Goal: Information Seeking & Learning: Learn about a topic

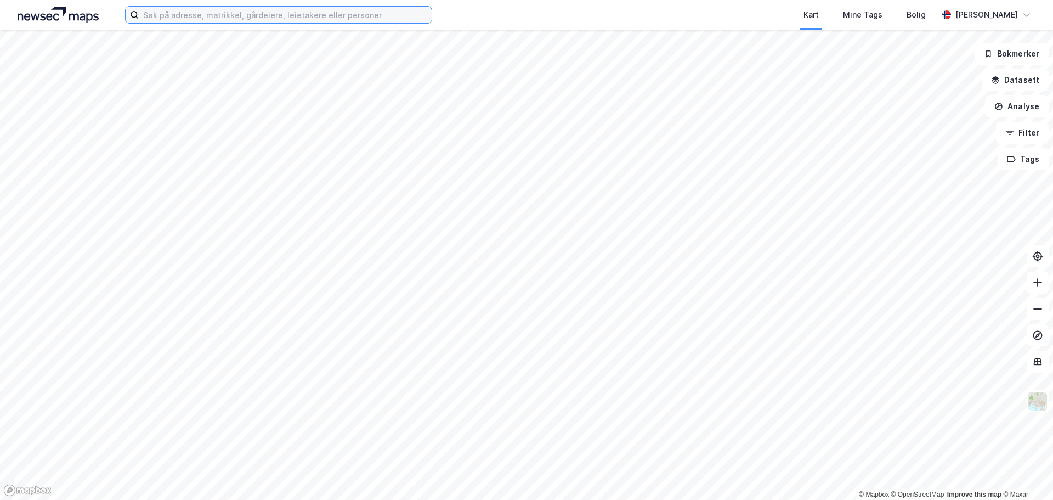
click at [294, 9] on input at bounding box center [285, 15] width 293 height 16
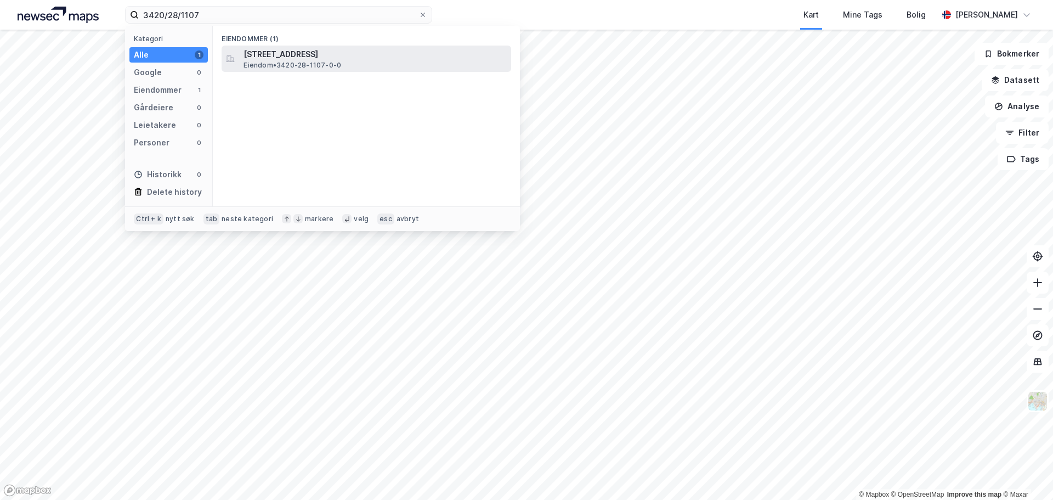
click at [276, 56] on span "[STREET_ADDRESS]" at bounding box center [375, 54] width 263 height 13
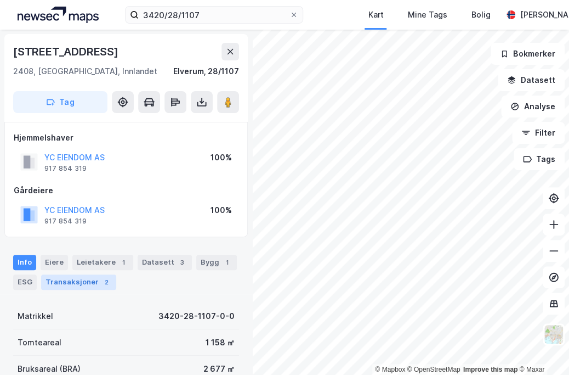
click at [58, 280] on div "Transaksjoner 2" at bounding box center [78, 281] width 75 height 15
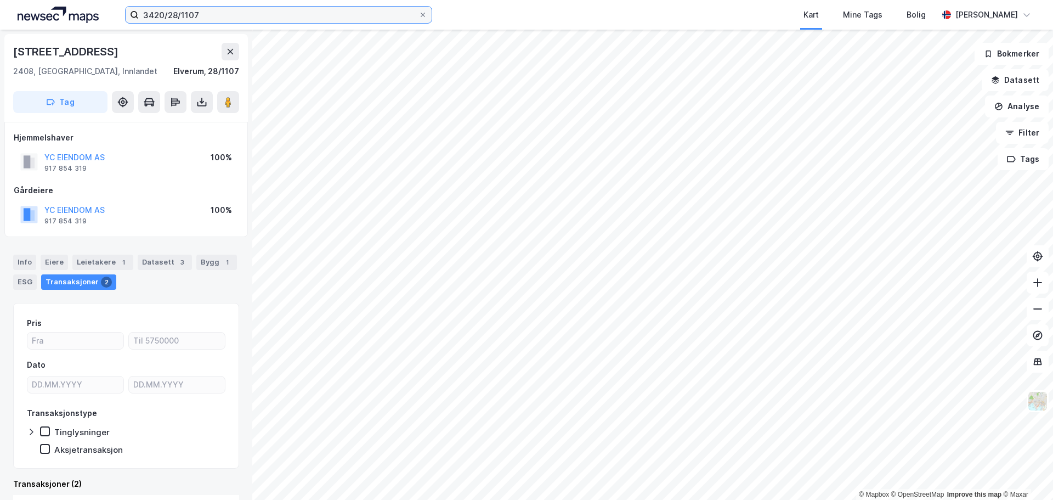
click at [227, 18] on input "3420/28/1107" at bounding box center [279, 15] width 280 height 16
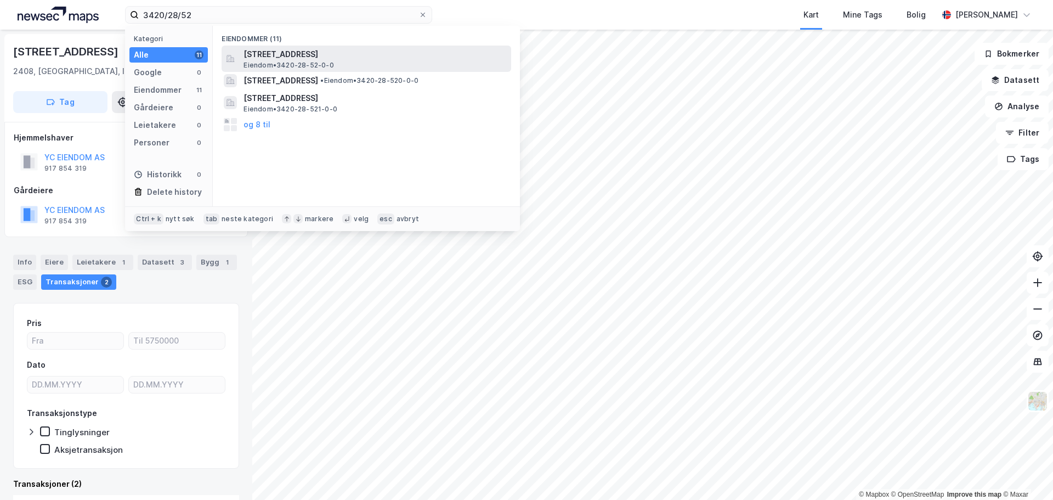
click at [280, 63] on span "Eiendom • 3420-28-52-0-0" at bounding box center [289, 65] width 90 height 9
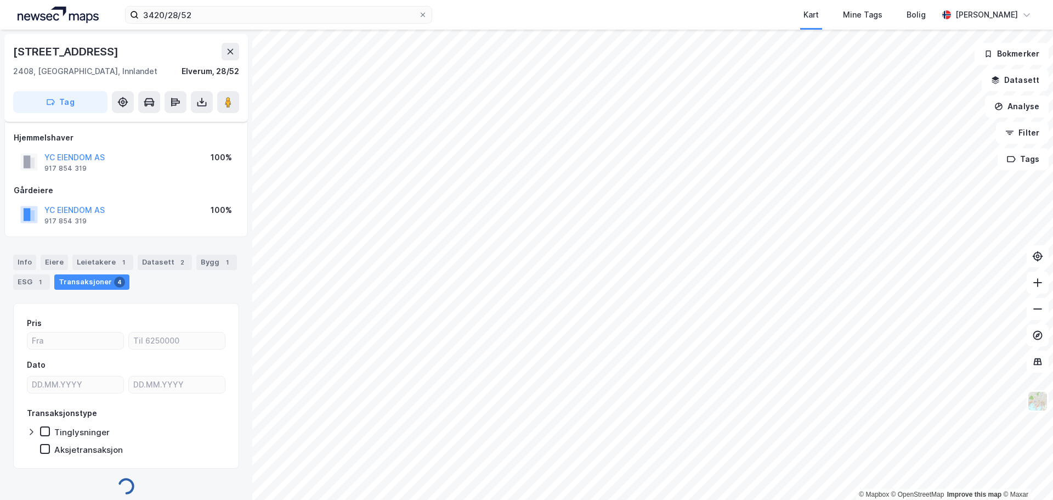
scroll to position [8, 0]
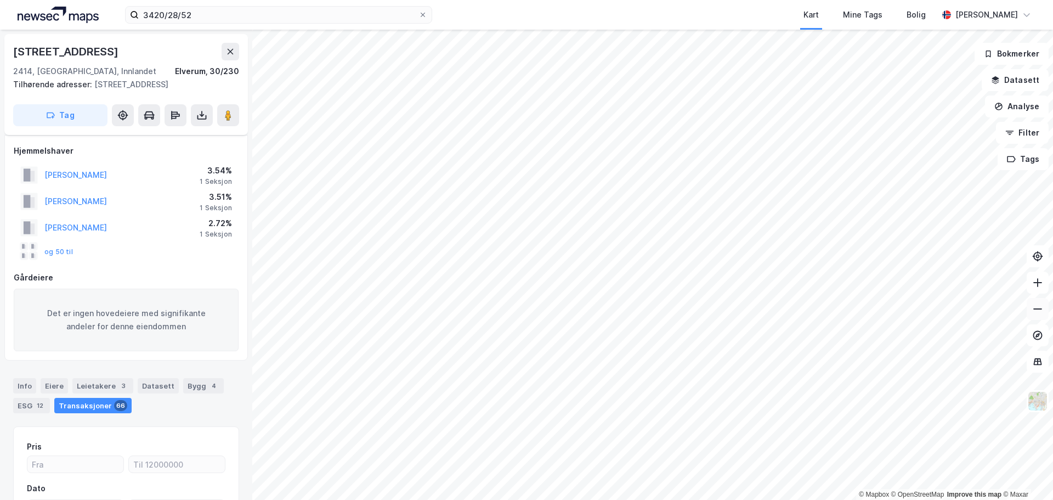
scroll to position [55, 0]
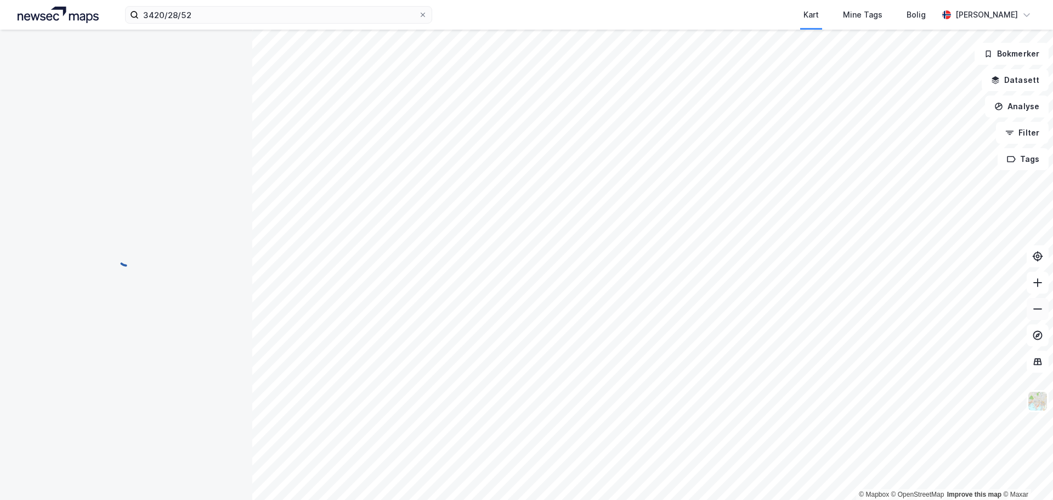
scroll to position [8, 0]
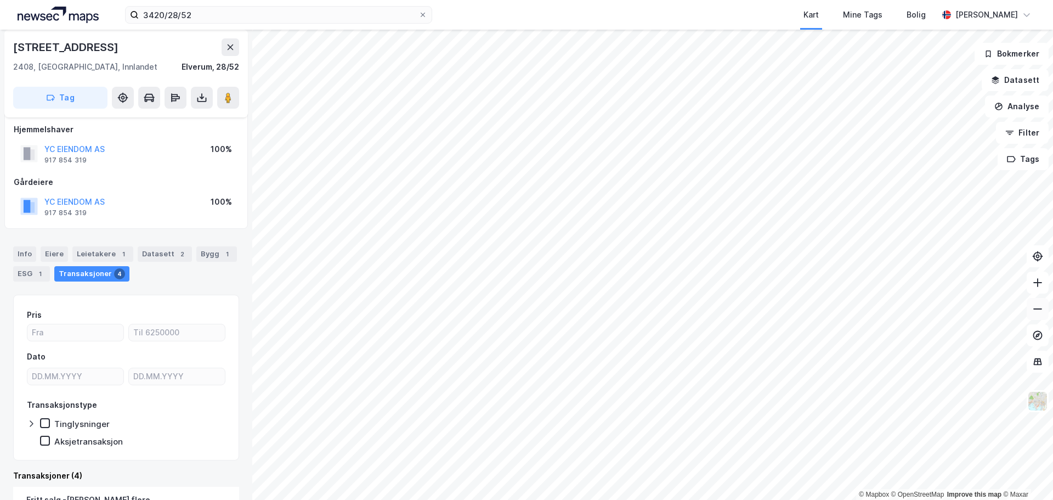
scroll to position [7, 0]
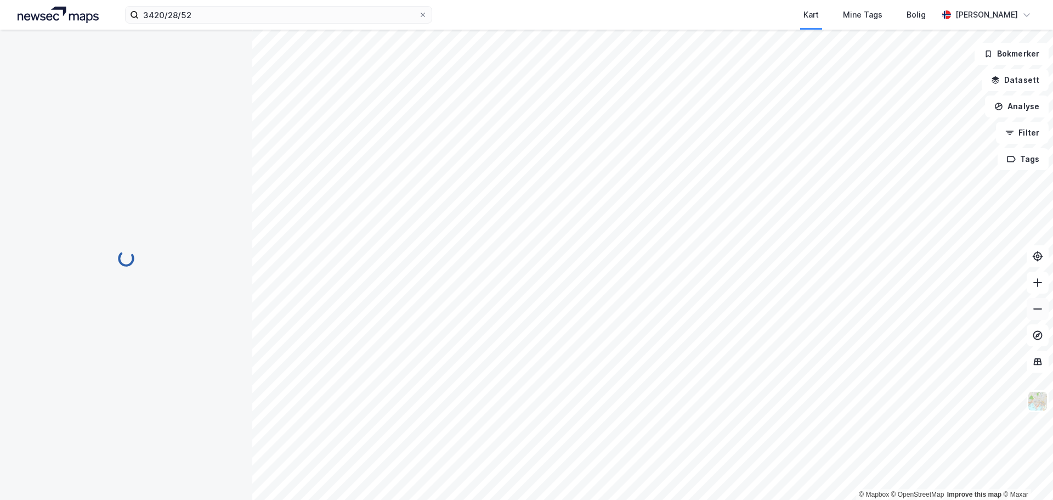
scroll to position [7, 0]
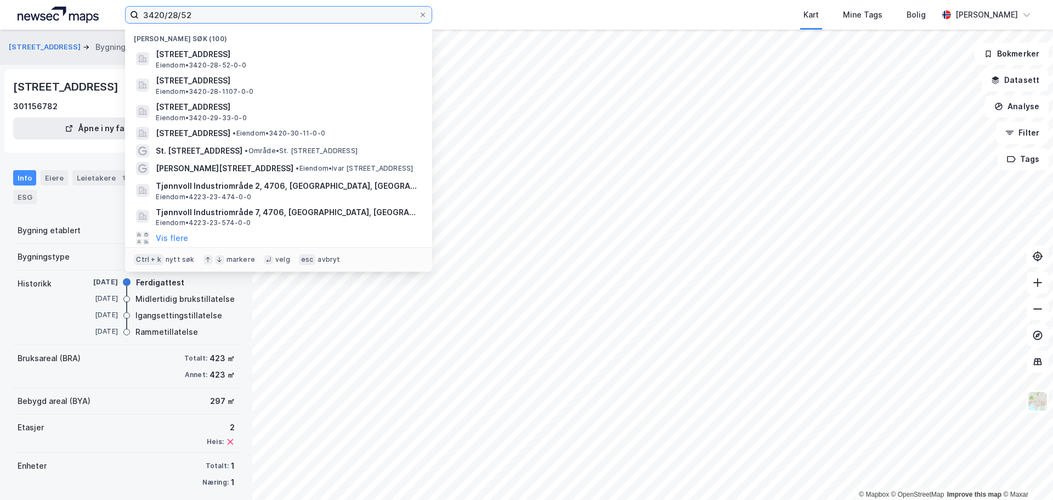
drag, startPoint x: 183, startPoint y: 14, endPoint x: 194, endPoint y: 14, distance: 11.0
click at [195, 14] on input "3420/28/52" at bounding box center [279, 15] width 280 height 16
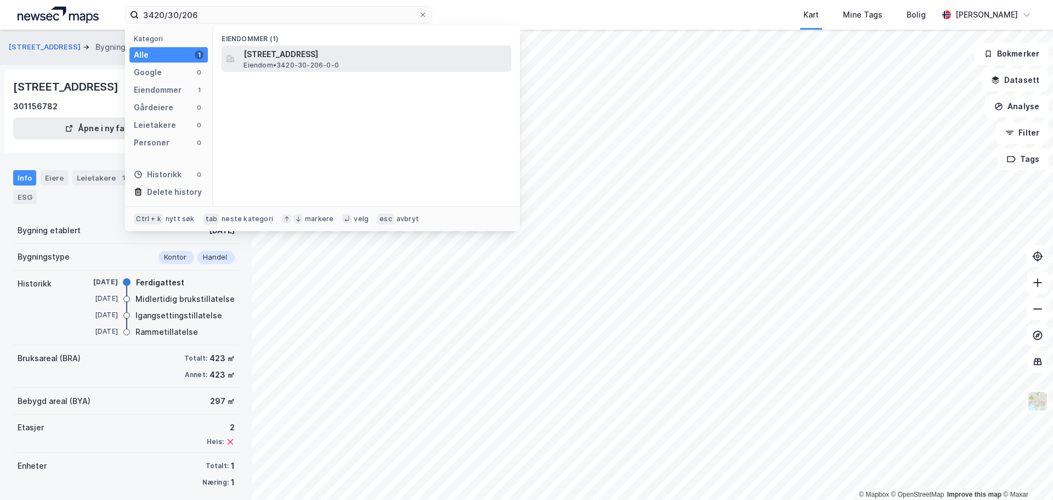
click at [300, 51] on span "[STREET_ADDRESS]" at bounding box center [375, 54] width 263 height 13
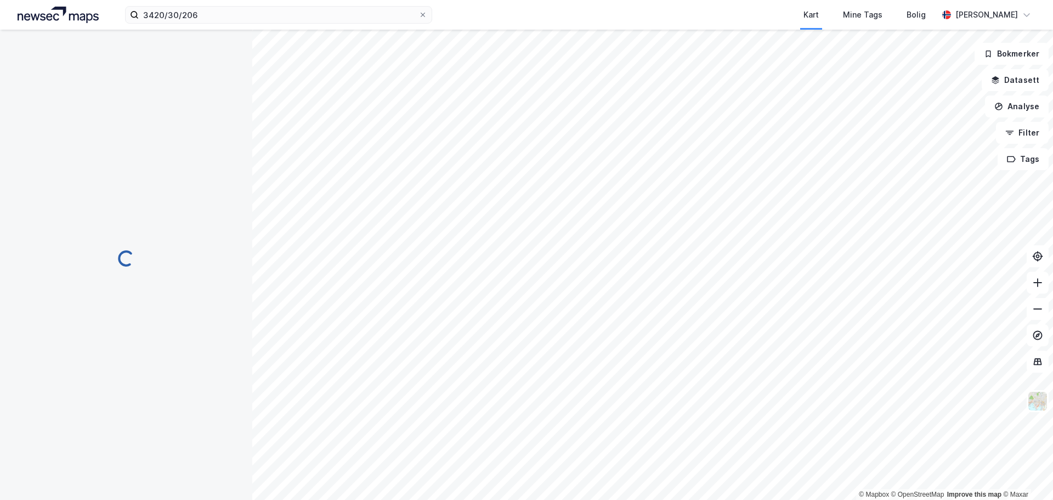
scroll to position [7, 0]
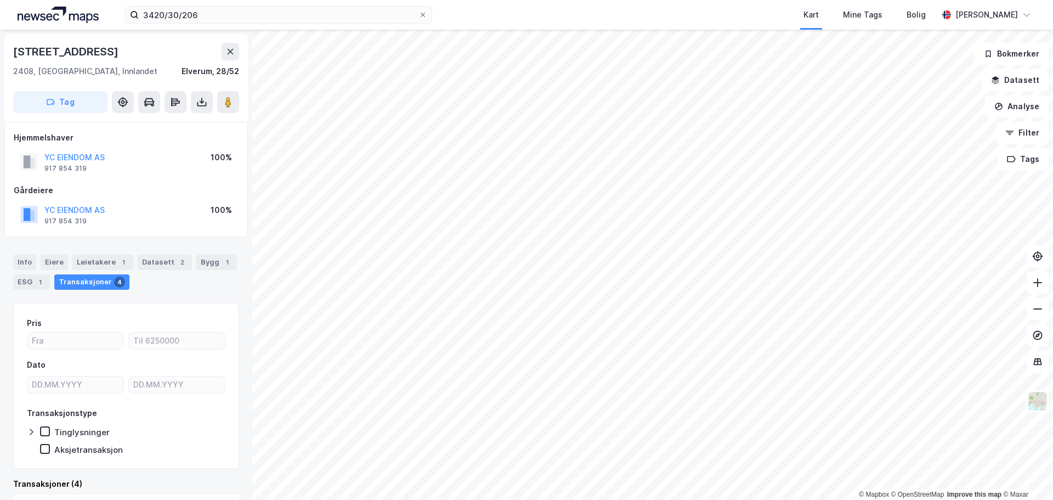
scroll to position [7, 0]
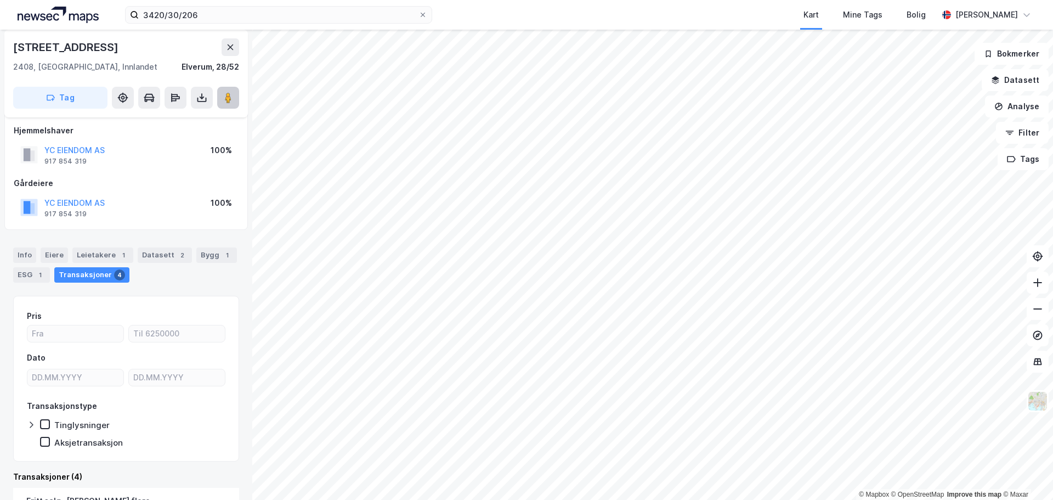
click at [227, 95] on image at bounding box center [228, 97] width 7 height 11
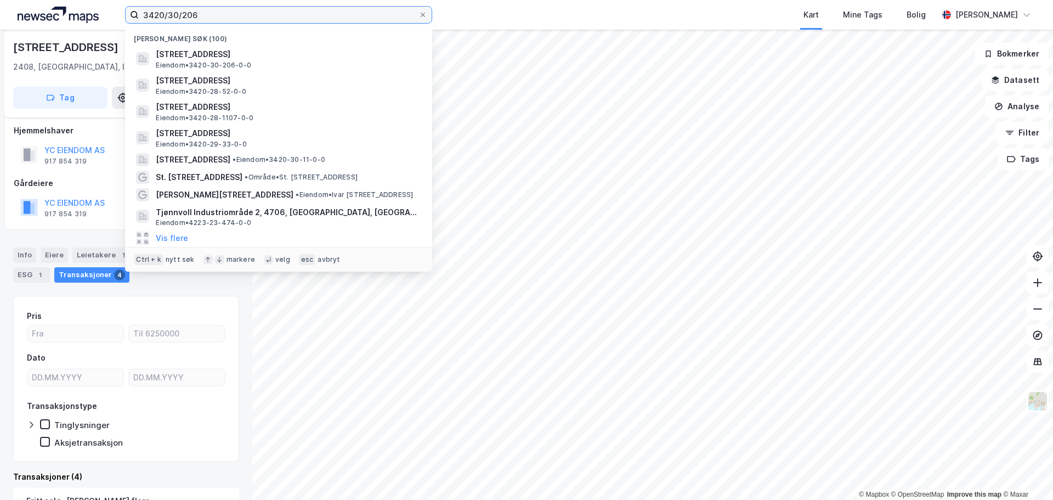
drag, startPoint x: 238, startPoint y: 9, endPoint x: 126, endPoint y: 13, distance: 111.4
click at [126, 13] on label "3420/30/206" at bounding box center [278, 15] width 307 height 18
click at [227, 18] on input "3420/30/206" at bounding box center [279, 15] width 280 height 16
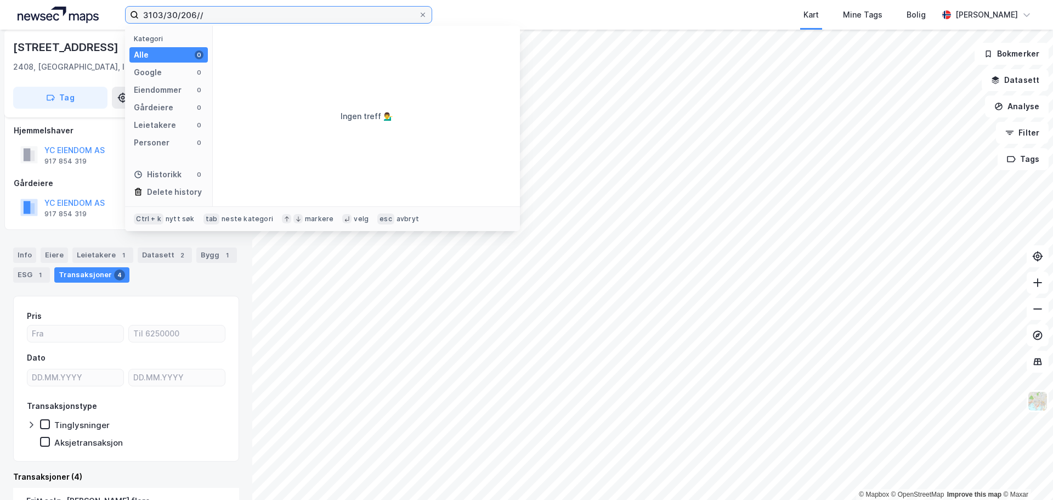
click at [221, 21] on input "3103/30/206//" at bounding box center [279, 15] width 280 height 16
drag, startPoint x: 166, startPoint y: 12, endPoint x: 343, endPoint y: 29, distance: 178.0
click at [340, 24] on div "3103/30/206/ Kategori Alle 0 Google 0 Eiendommer 0 Gårdeiere 0 Leietakere 0 Per…" at bounding box center [278, 15] width 307 height 18
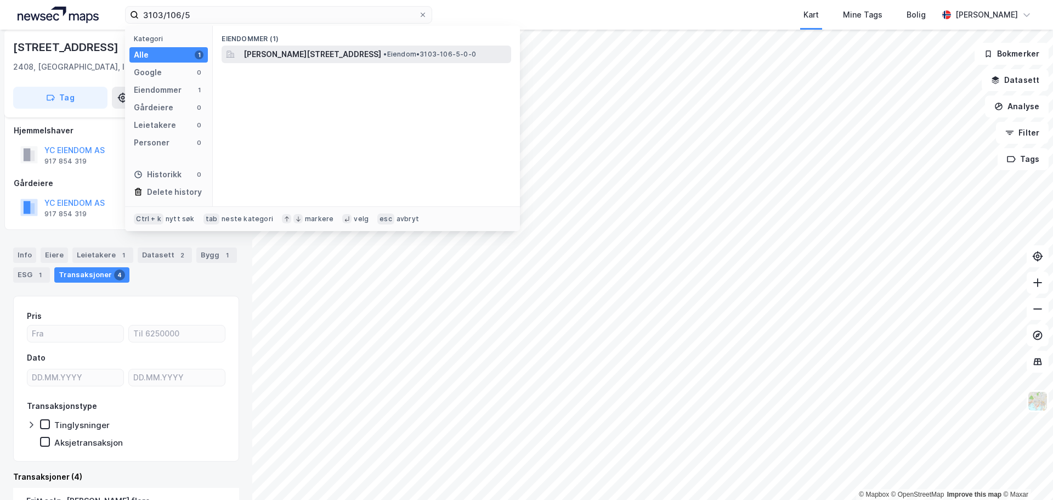
click at [341, 49] on span "[PERSON_NAME][STREET_ADDRESS]" at bounding box center [313, 54] width 138 height 13
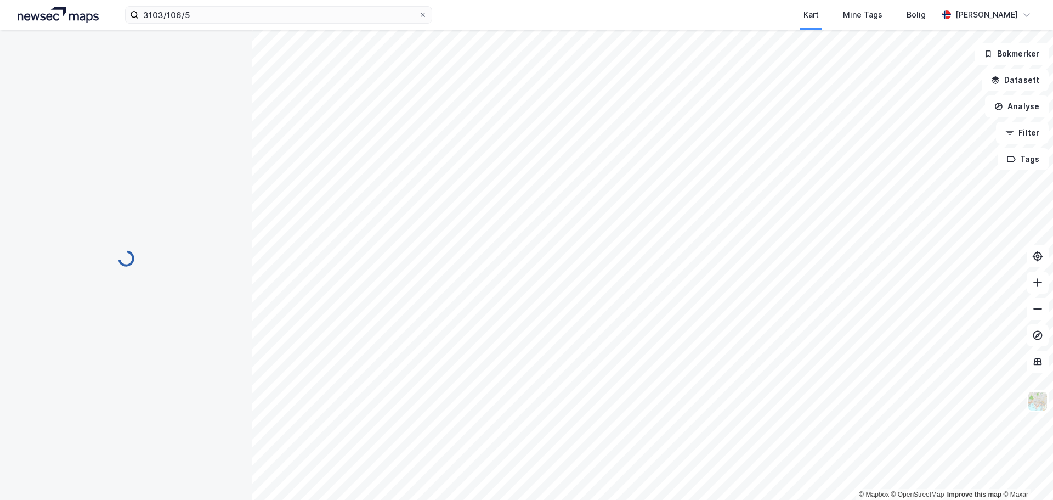
scroll to position [7, 0]
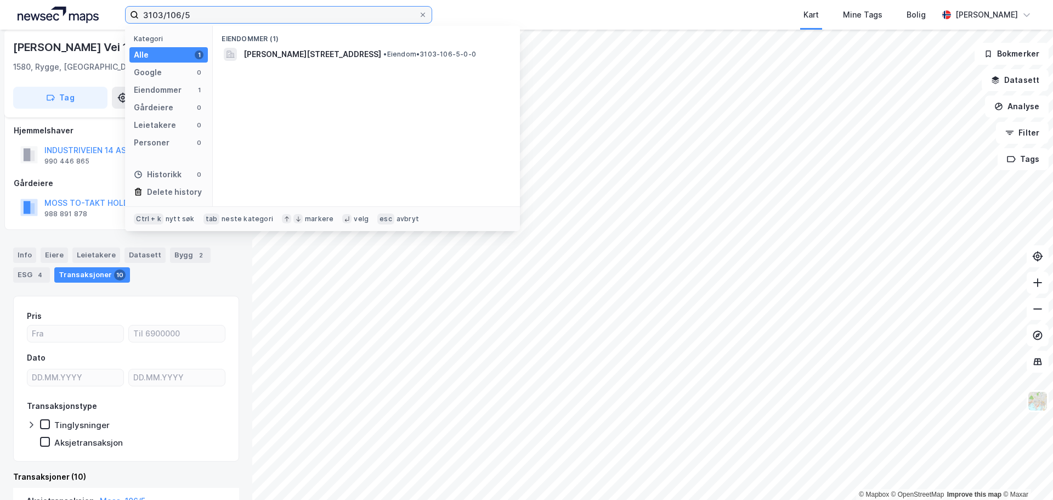
drag, startPoint x: 251, startPoint y: 18, endPoint x: 112, endPoint y: 4, distance: 138.9
click at [116, 5] on div "3103/106/5 Kategori Alle 1 Google 0 Eiendommer 1 Gårdeiere 0 Leietakere 0 Perso…" at bounding box center [526, 15] width 1053 height 30
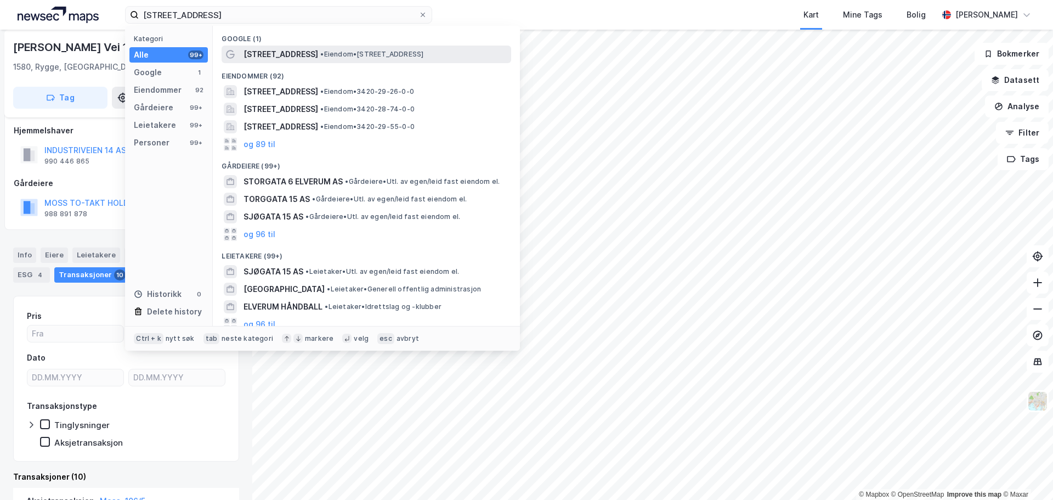
click at [274, 57] on span "[STREET_ADDRESS]" at bounding box center [281, 54] width 75 height 13
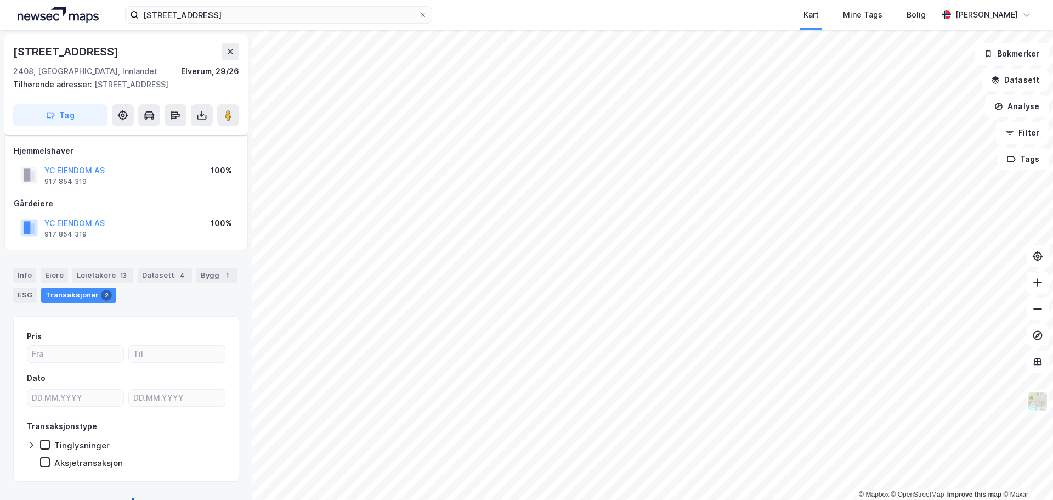
scroll to position [7, 0]
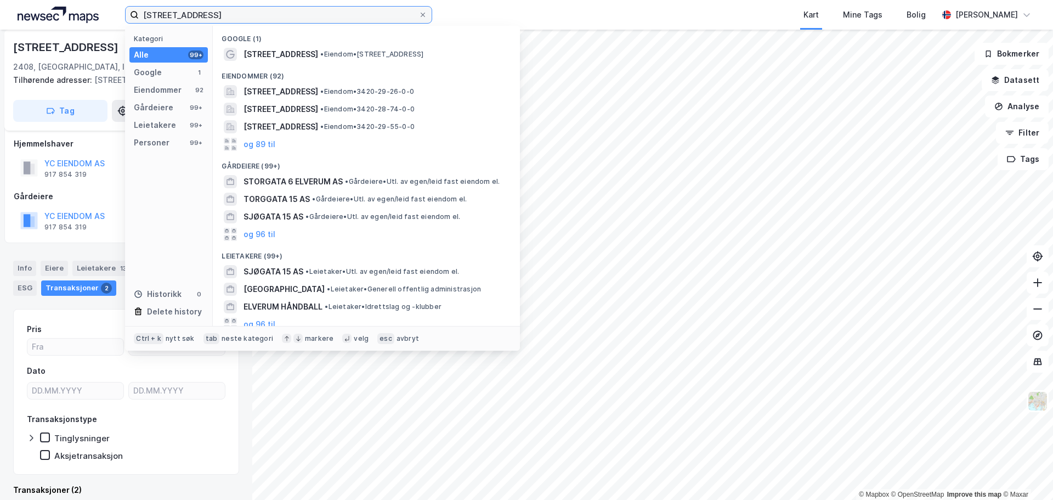
drag, startPoint x: 227, startPoint y: 12, endPoint x: 117, endPoint y: 4, distance: 110.6
click at [117, 4] on div "[STREET_ADDRESS], elverum Kategori Alle 99+ Google 1 Eiendommer 92 Gårdeiere 99…" at bounding box center [526, 15] width 1053 height 30
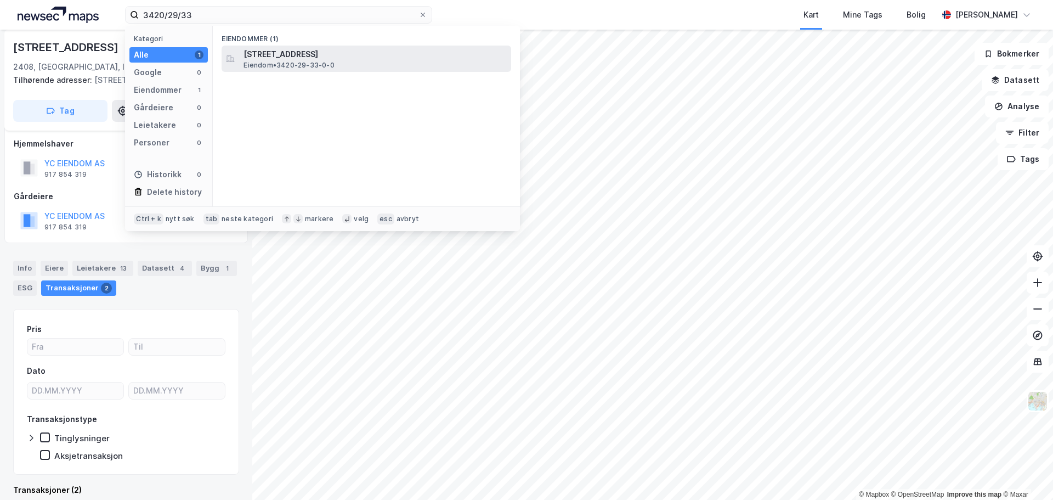
click at [332, 57] on span "[STREET_ADDRESS]" at bounding box center [375, 54] width 263 height 13
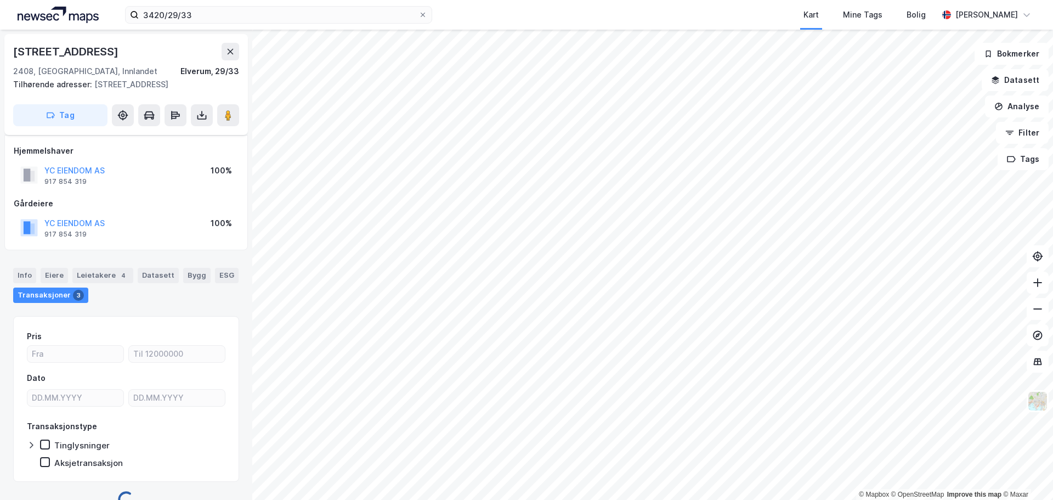
scroll to position [7, 0]
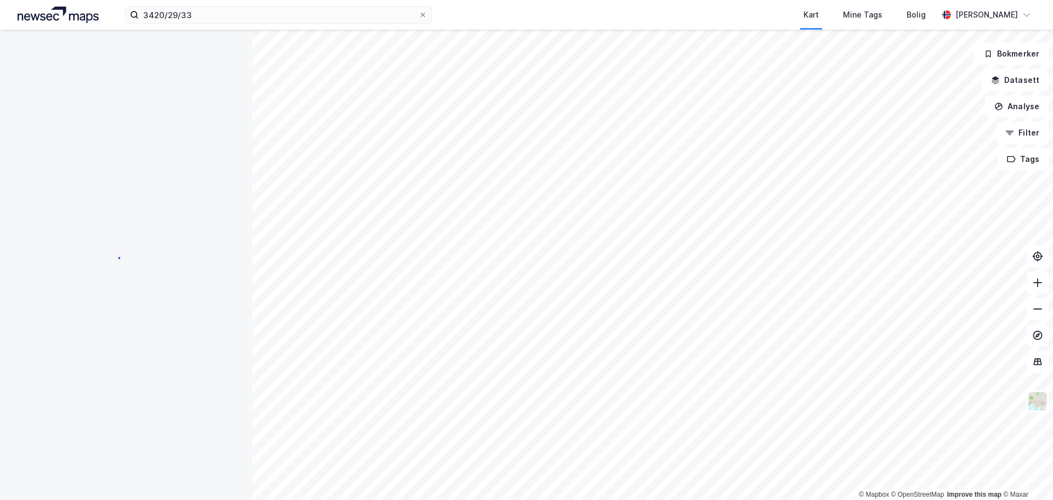
scroll to position [7, 0]
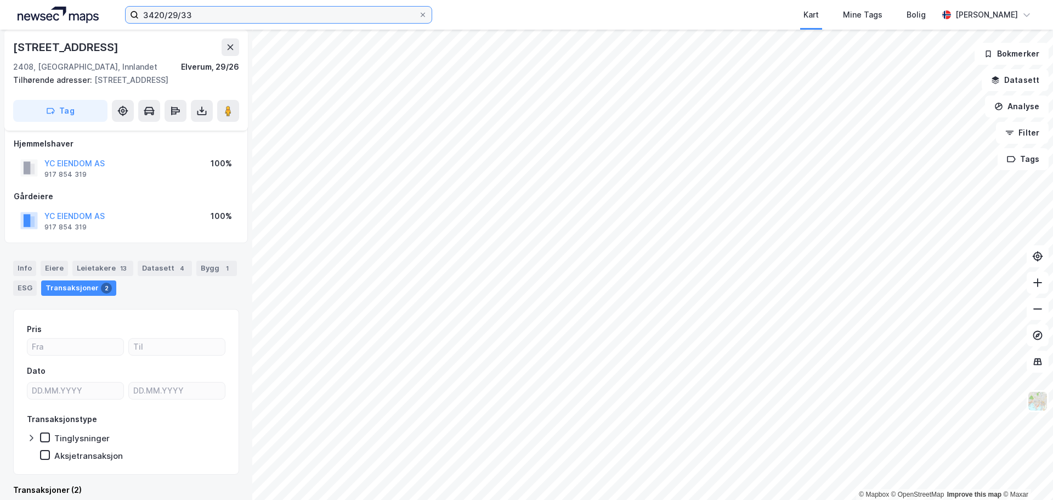
click at [309, 22] on input "3420/29/33" at bounding box center [279, 15] width 280 height 16
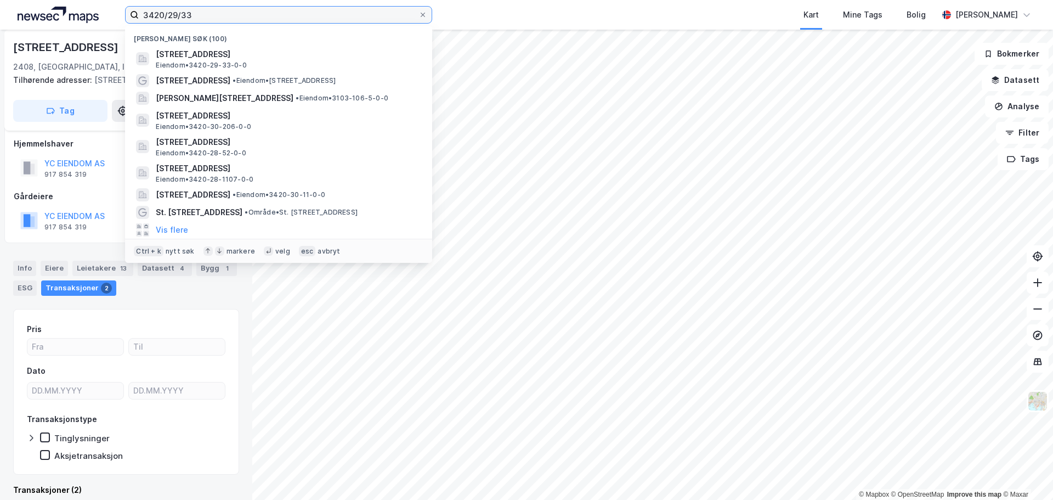
drag, startPoint x: 177, startPoint y: 14, endPoint x: 99, endPoint y: 5, distance: 77.8
click at [99, 5] on div "3420/29/33 Nylige søk (100) [STREET_ADDRESS] Eiendom • 3420-29-33-0-0 [STREET_A…" at bounding box center [526, 15] width 1053 height 30
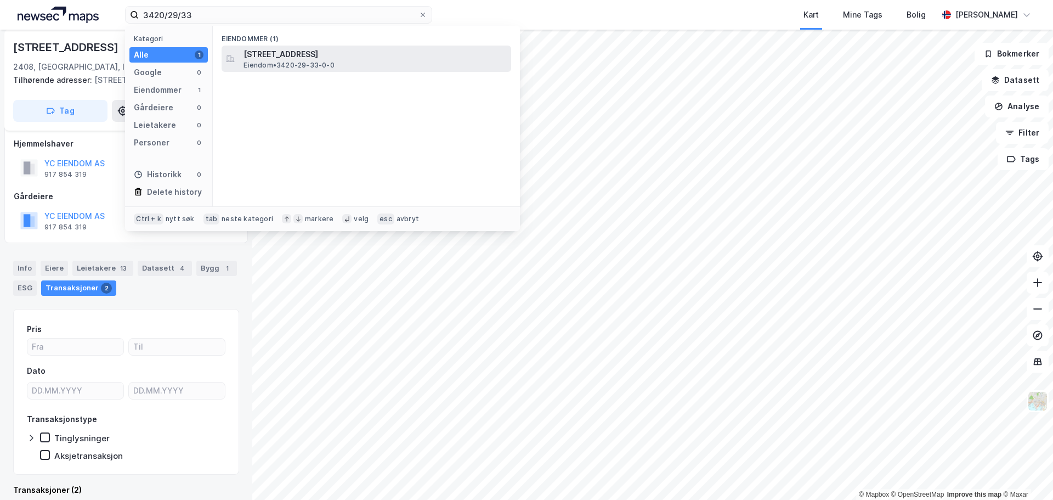
click at [285, 56] on span "[STREET_ADDRESS]" at bounding box center [375, 54] width 263 height 13
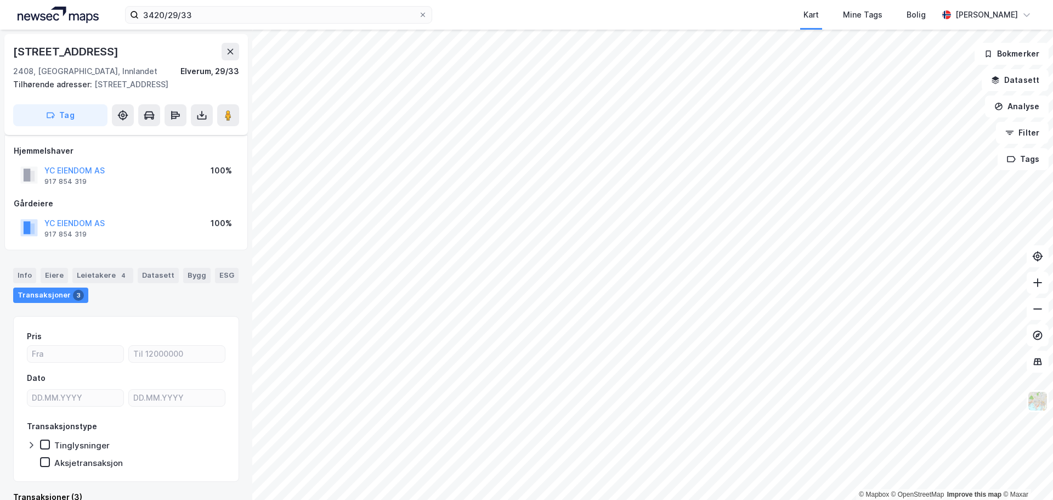
scroll to position [7, 0]
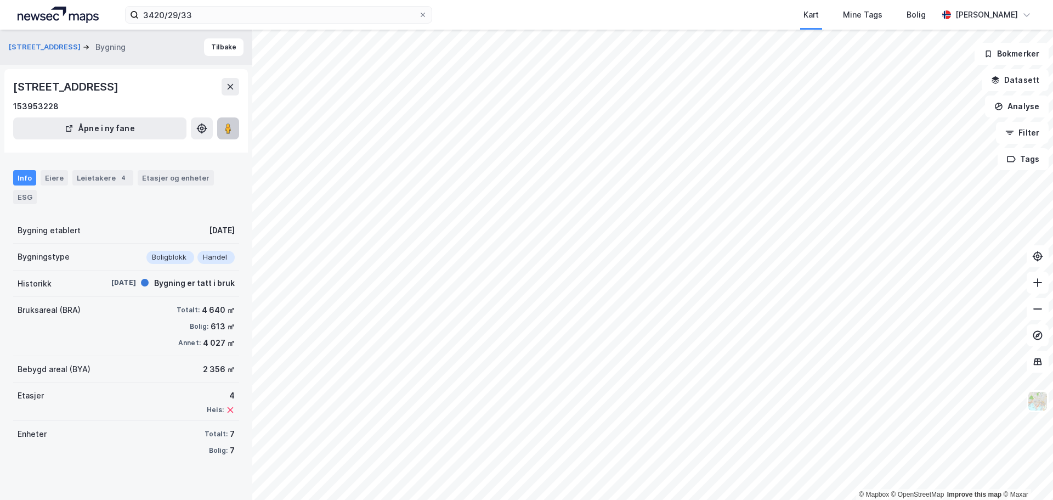
click at [225, 121] on button at bounding box center [228, 128] width 22 height 22
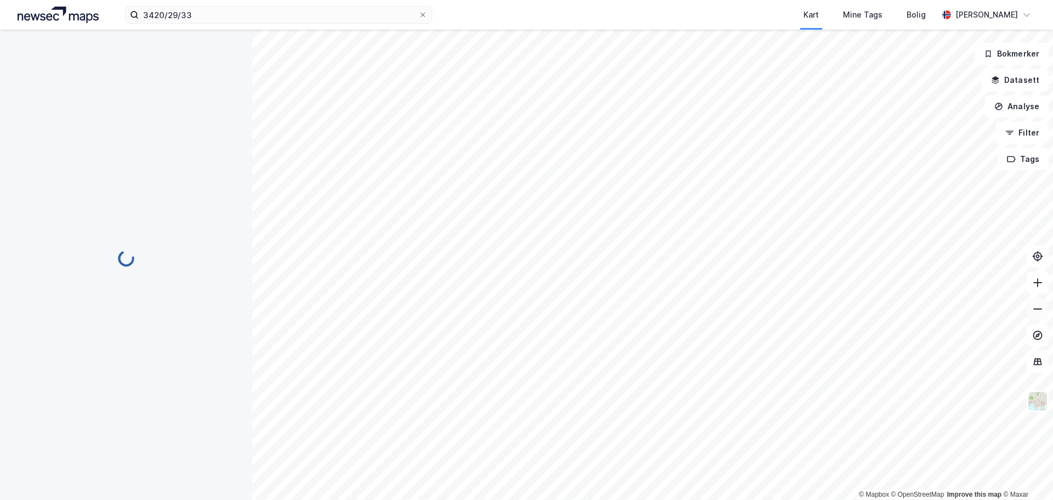
scroll to position [7, 0]
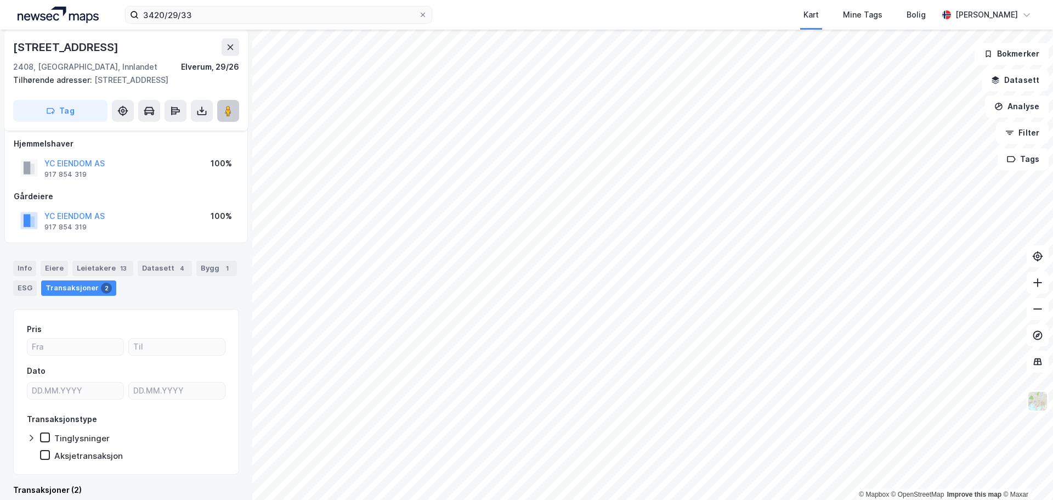
click at [228, 115] on image at bounding box center [228, 110] width 7 height 11
click at [27, 288] on div "ESG" at bounding box center [25, 287] width 24 height 15
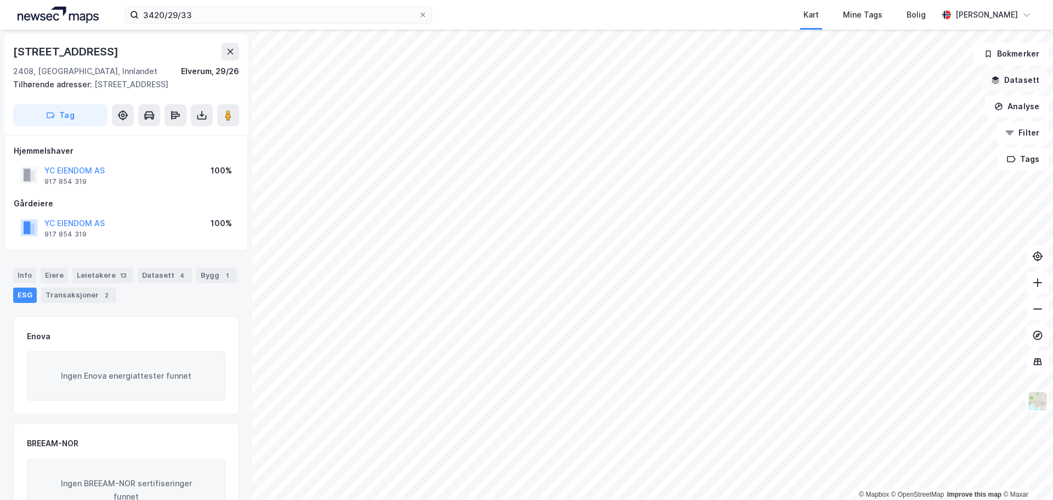
click at [1017, 83] on button "Datasett" at bounding box center [1015, 80] width 67 height 22
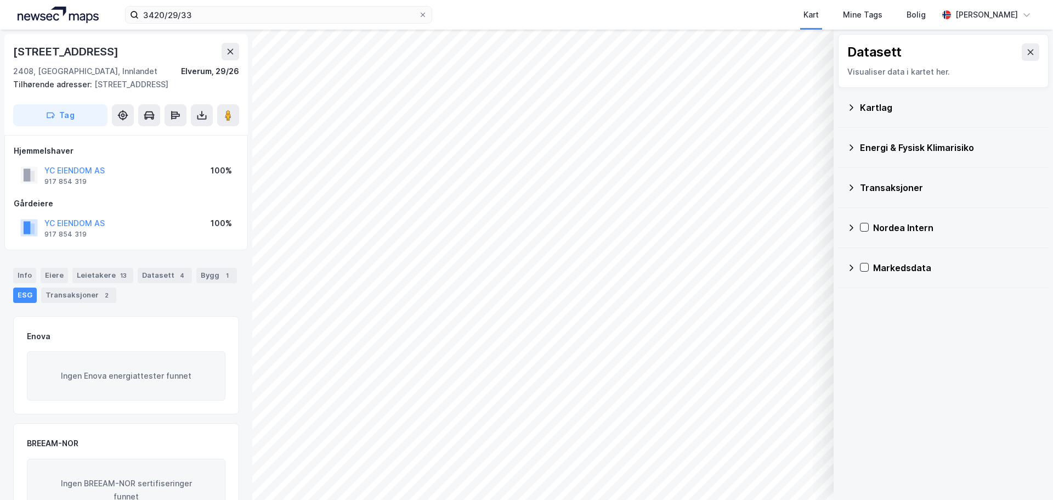
click at [907, 142] on div "Energi & Fysisk Klimarisiko" at bounding box center [950, 147] width 180 height 13
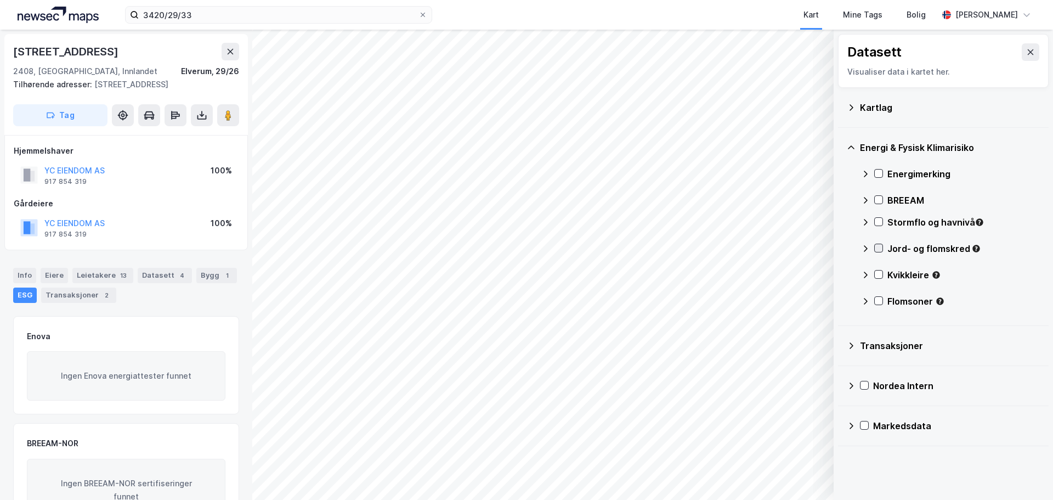
click at [878, 248] on icon at bounding box center [879, 248] width 8 height 8
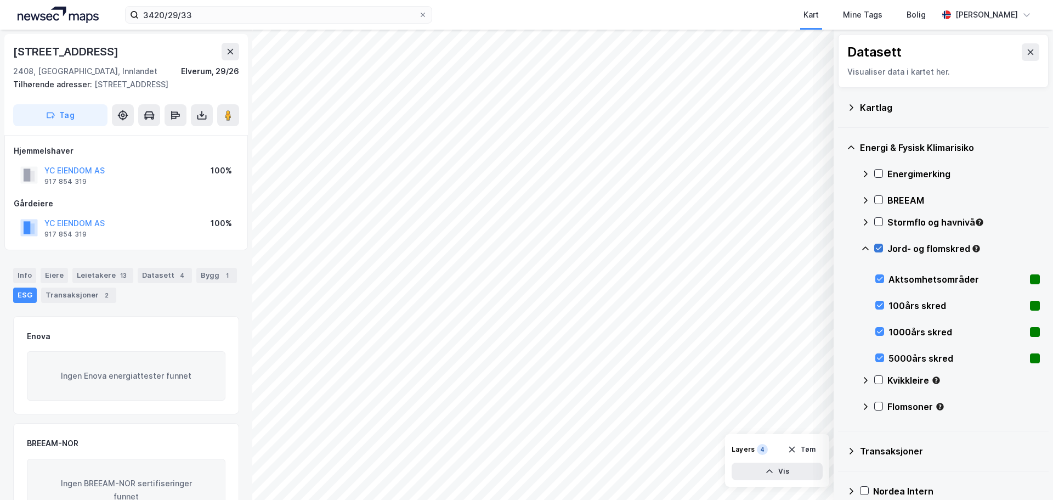
click at [878, 248] on icon at bounding box center [879, 248] width 8 height 8
click at [878, 380] on icon at bounding box center [879, 380] width 8 height 8
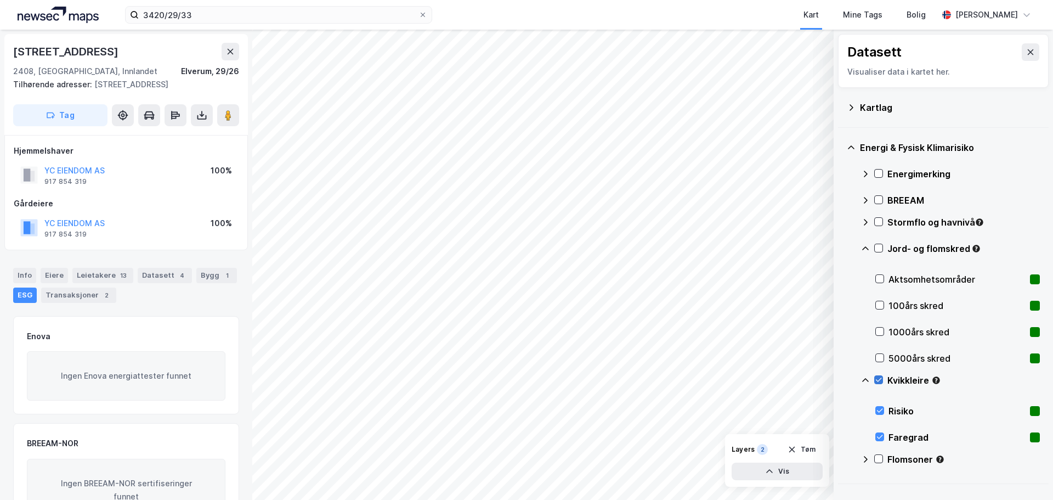
click at [878, 380] on icon at bounding box center [879, 380] width 8 height 8
click at [876, 461] on icon at bounding box center [879, 459] width 8 height 8
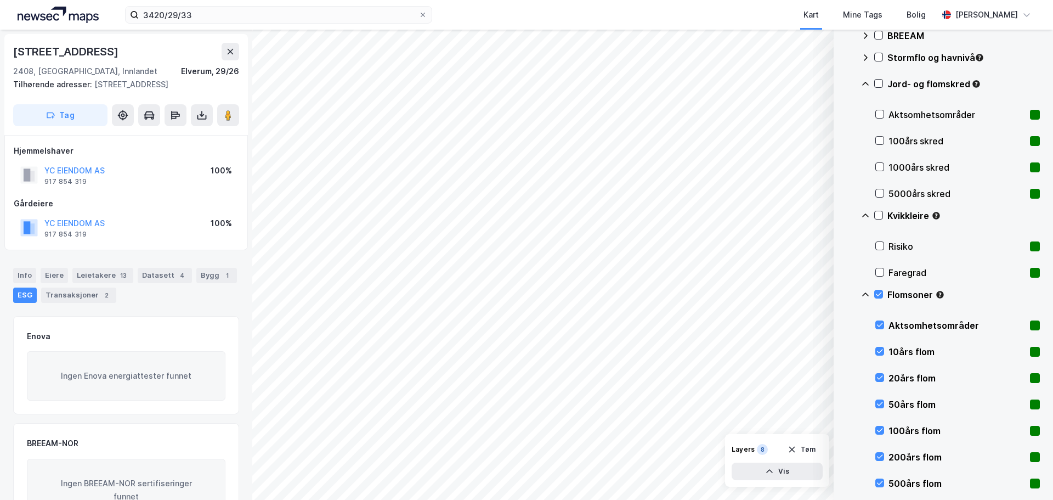
scroll to position [319, 0]
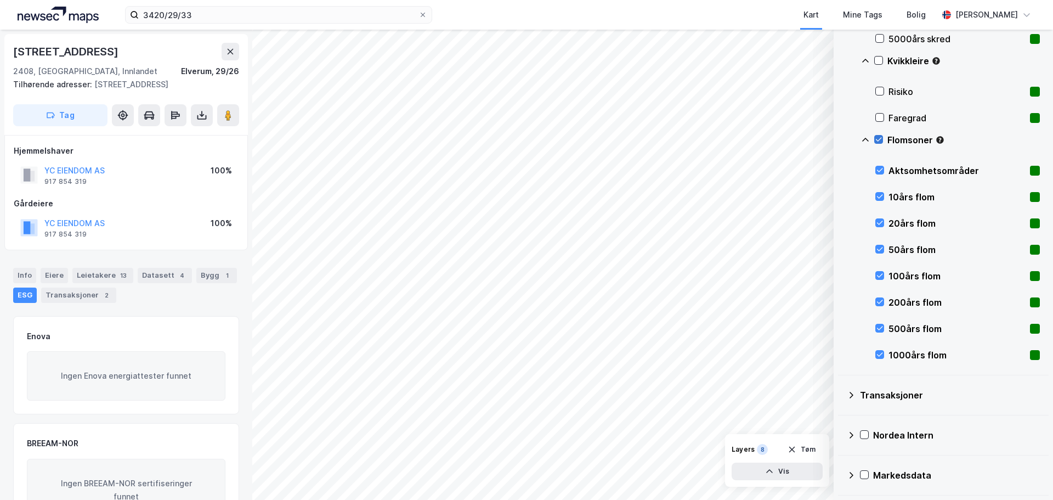
click at [880, 139] on icon at bounding box center [879, 140] width 6 height 4
click at [880, 195] on icon at bounding box center [880, 197] width 8 height 8
click at [880, 223] on icon at bounding box center [880, 223] width 8 height 8
click at [878, 250] on icon at bounding box center [880, 249] width 6 height 4
click at [878, 274] on icon at bounding box center [880, 276] width 8 height 8
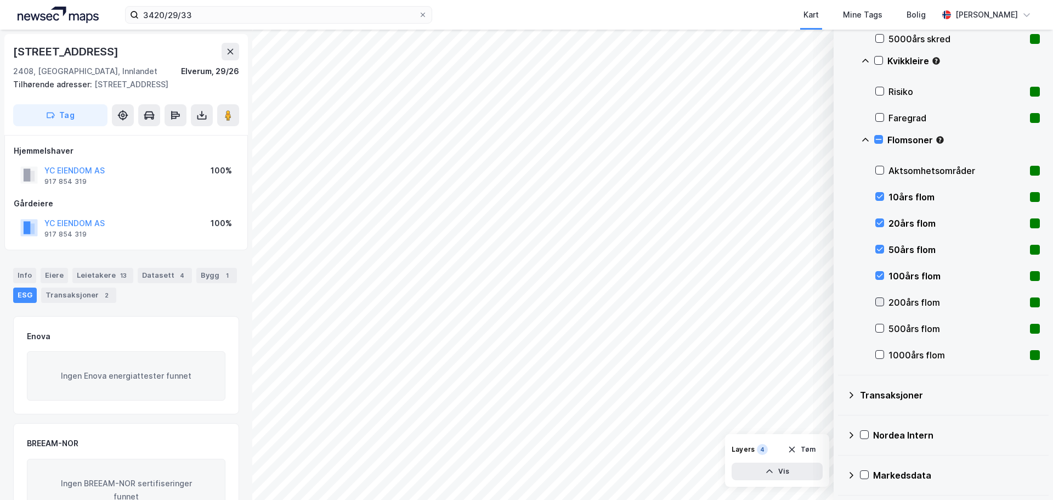
click at [878, 302] on icon at bounding box center [880, 302] width 8 height 8
click at [880, 325] on icon at bounding box center [880, 328] width 8 height 8
click at [878, 353] on icon at bounding box center [880, 355] width 8 height 8
click at [880, 138] on icon at bounding box center [879, 140] width 8 height 8
click at [879, 138] on icon at bounding box center [879, 140] width 8 height 8
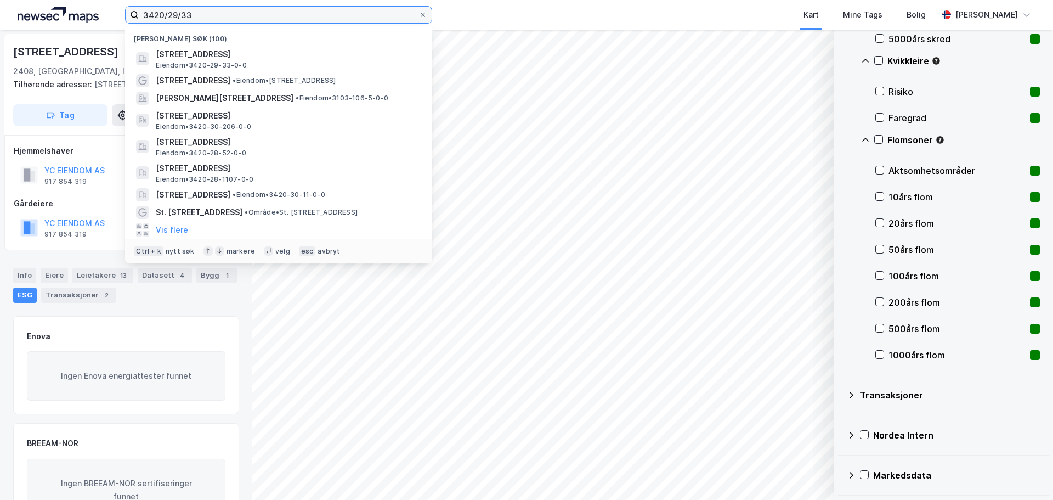
drag, startPoint x: 214, startPoint y: 17, endPoint x: 63, endPoint y: -4, distance: 152.4
click at [63, 0] on html "3420/29/33 Nylige søk (100) [STREET_ADDRESS] Eiendom • 3420-29-33-0-0 [STREET_A…" at bounding box center [526, 250] width 1053 height 500
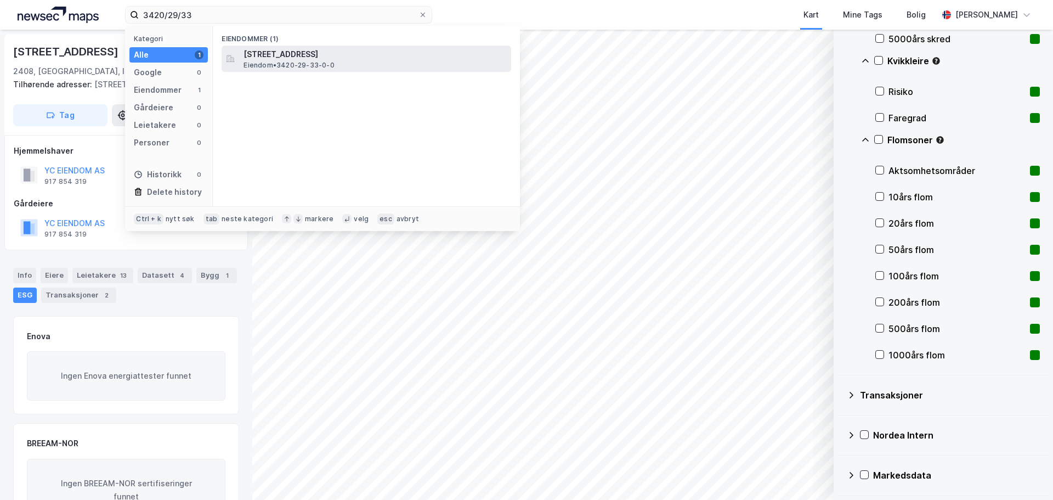
click at [312, 55] on span "[STREET_ADDRESS]" at bounding box center [375, 54] width 263 height 13
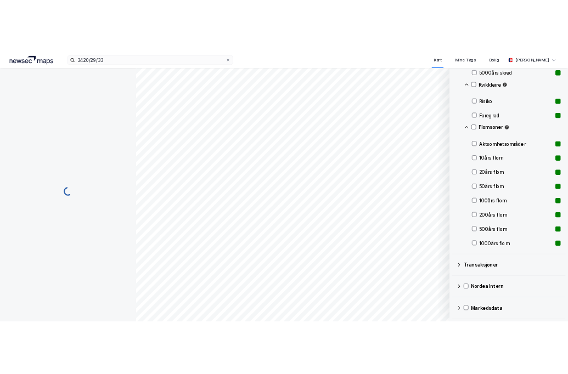
scroll to position [4, 0]
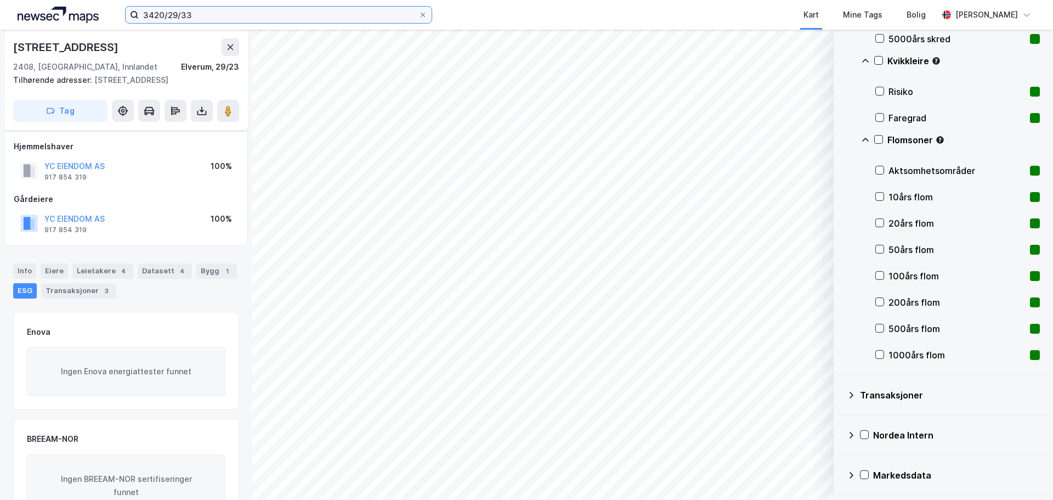
click at [211, 14] on input "3420/29/33" at bounding box center [279, 15] width 280 height 16
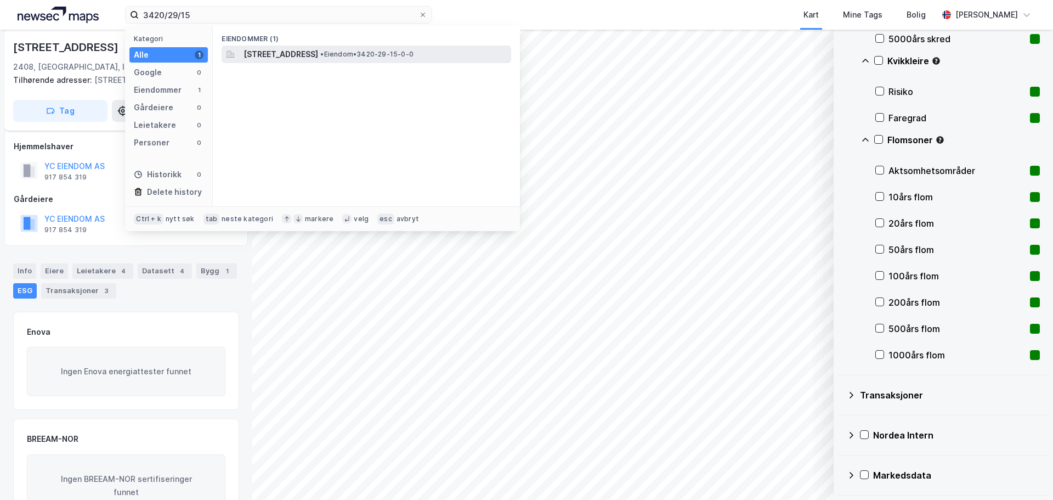
click at [309, 51] on span "[STREET_ADDRESS]" at bounding box center [281, 54] width 75 height 13
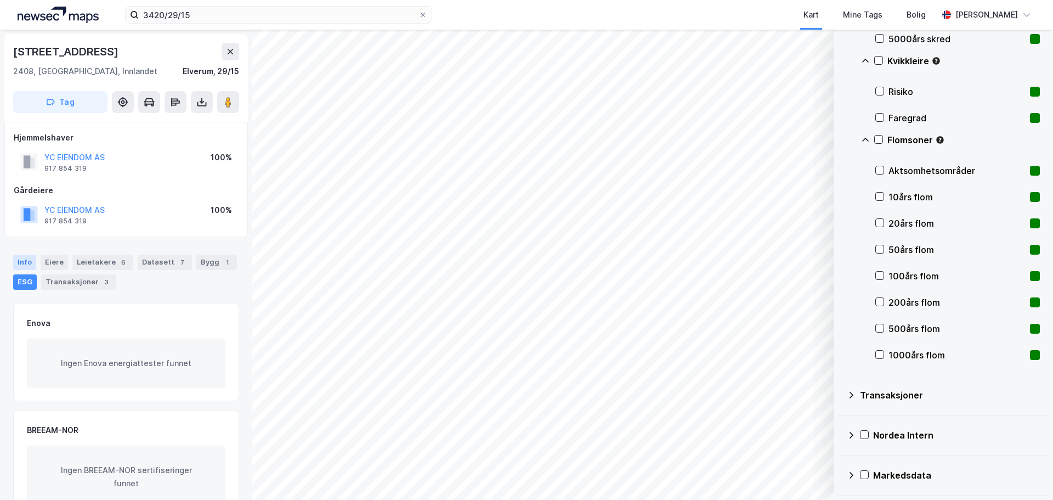
click at [23, 258] on div "Info" at bounding box center [24, 262] width 23 height 15
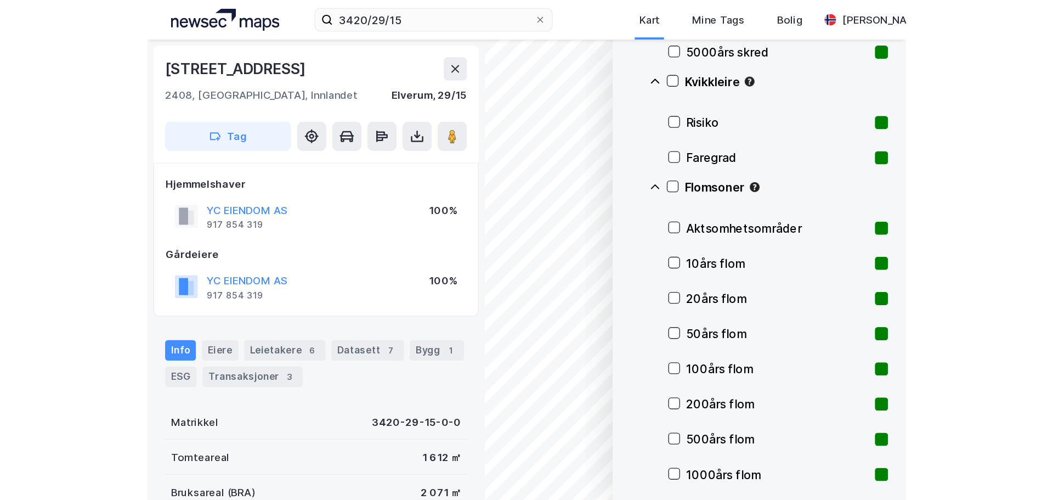
scroll to position [18, 0]
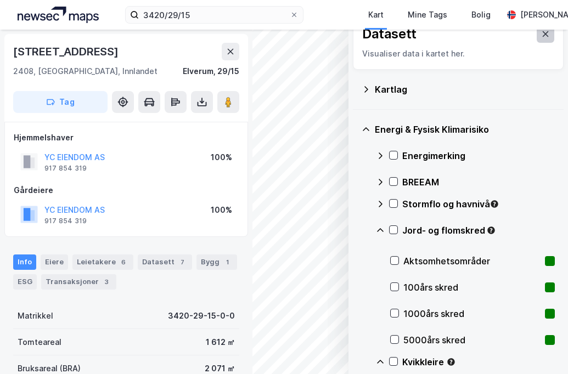
click at [541, 34] on icon at bounding box center [545, 34] width 9 height 9
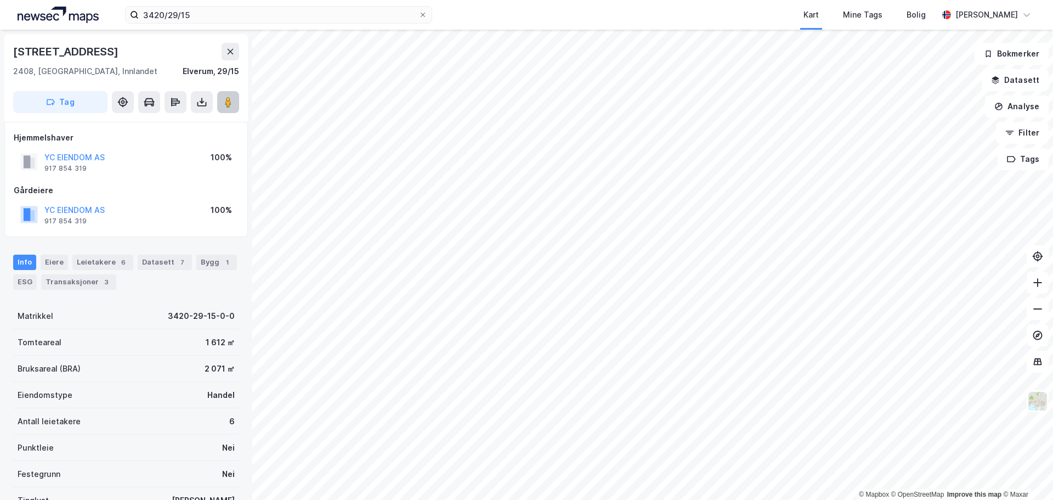
click at [227, 106] on image at bounding box center [228, 102] width 7 height 11
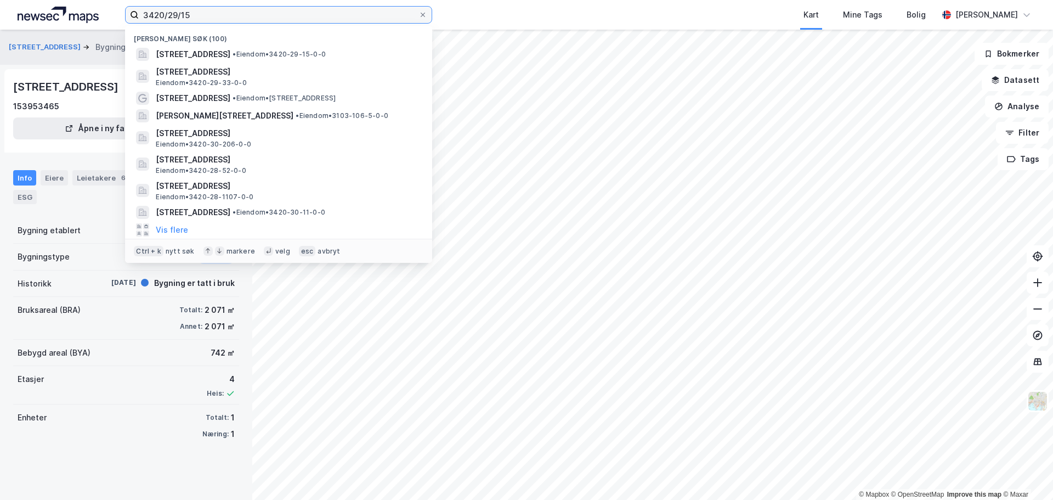
click at [210, 18] on input "3420/29/15" at bounding box center [279, 15] width 280 height 16
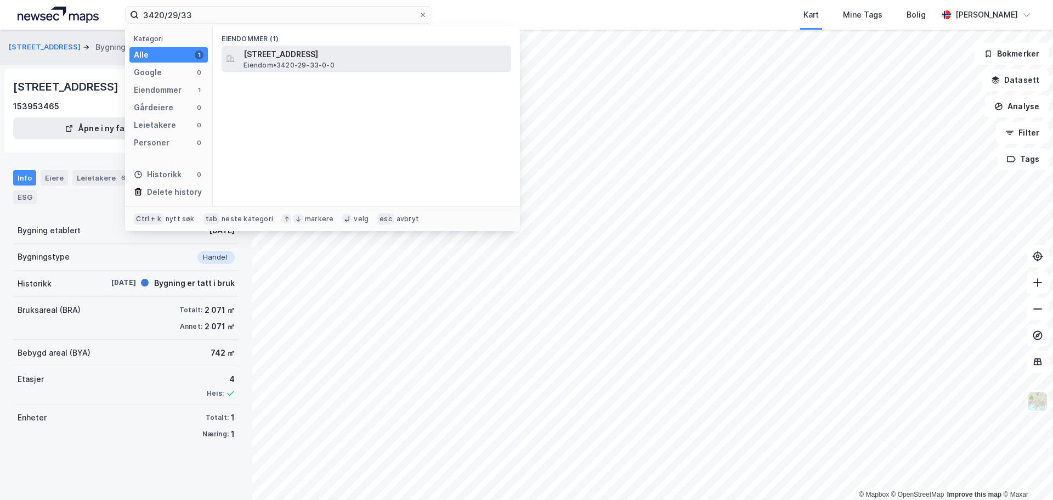
click at [316, 61] on span "Eiendom • 3420-29-33-0-0" at bounding box center [289, 65] width 91 height 9
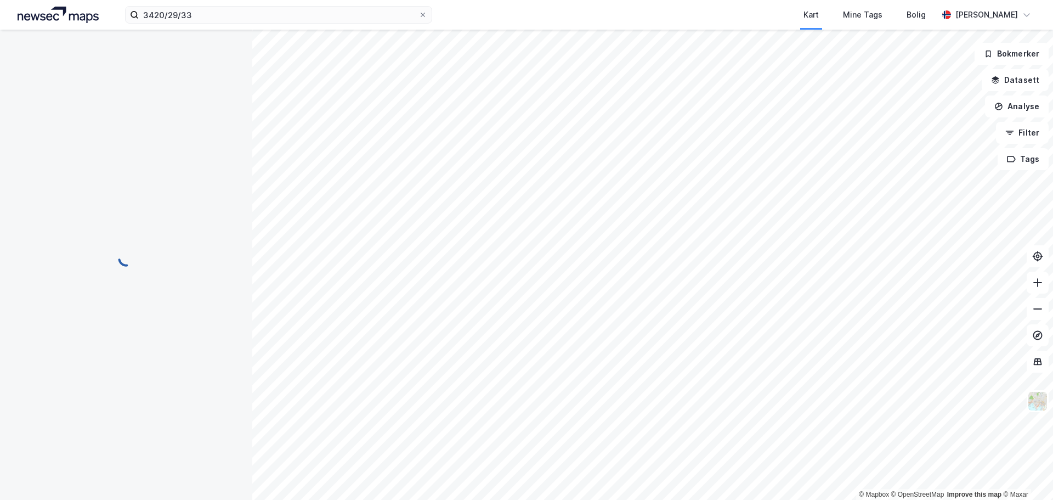
scroll to position [4, 0]
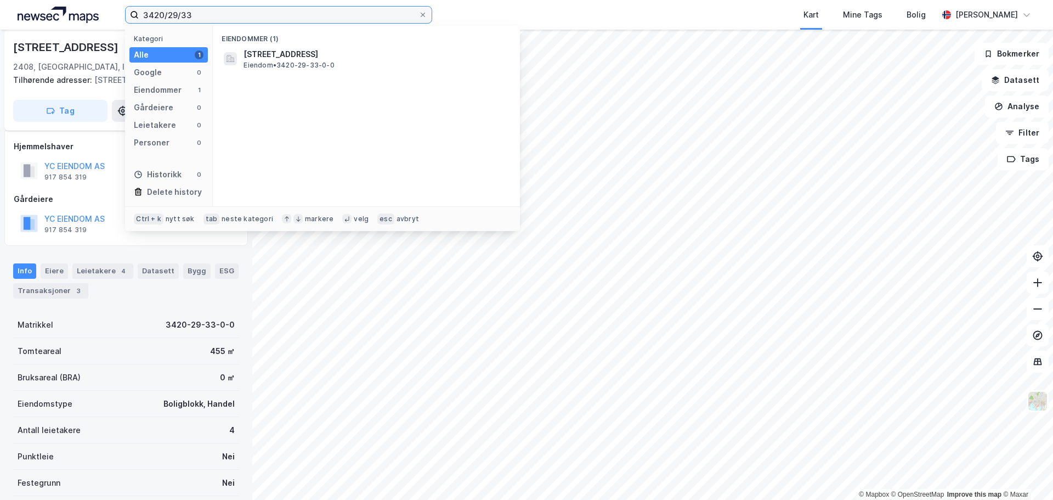
drag, startPoint x: 210, startPoint y: 13, endPoint x: 15, endPoint y: -19, distance: 196.9
click at [15, 0] on html "3420/29/33 Kategori Alle 1 Google 0 Eiendommer 1 Gårdeiere 0 Leietakere 0 Perso…" at bounding box center [526, 250] width 1053 height 500
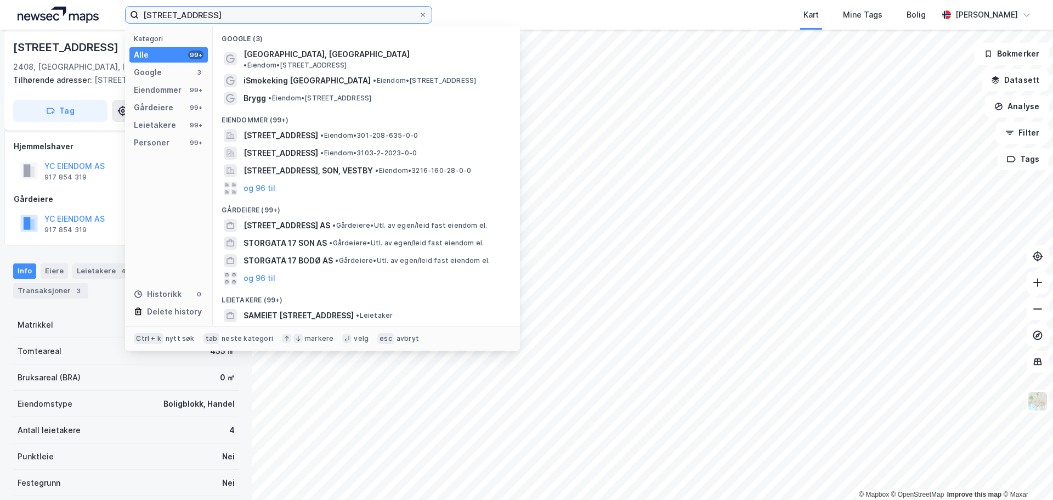
type input "[STREET_ADDRESS]"
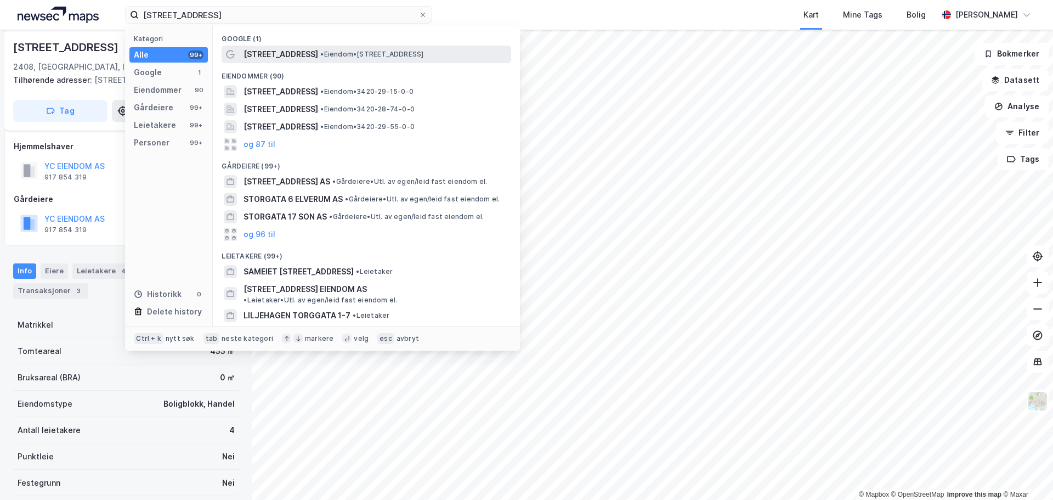
click at [253, 52] on span "[STREET_ADDRESS]" at bounding box center [281, 54] width 75 height 13
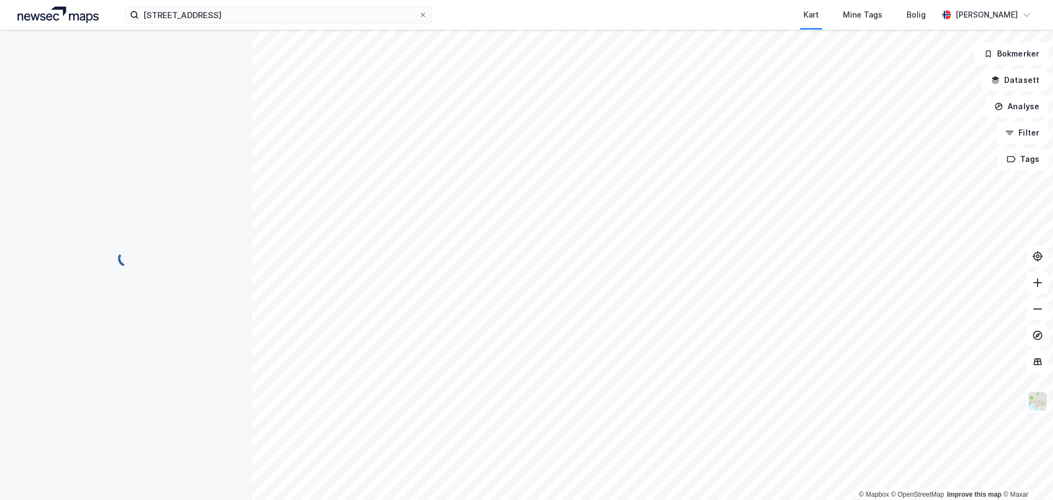
scroll to position [4, 0]
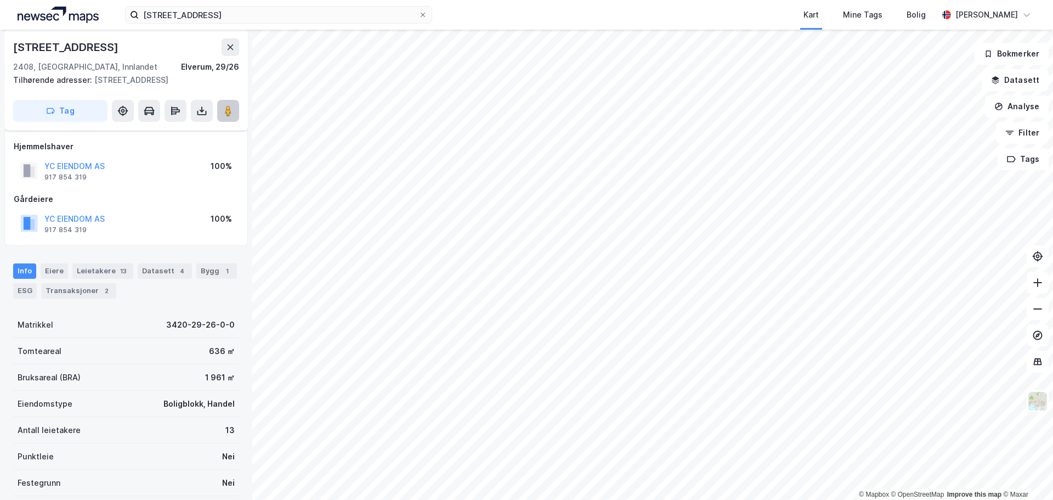
click at [223, 112] on icon at bounding box center [228, 110] width 11 height 11
